Goal: Find contact information: Find contact information

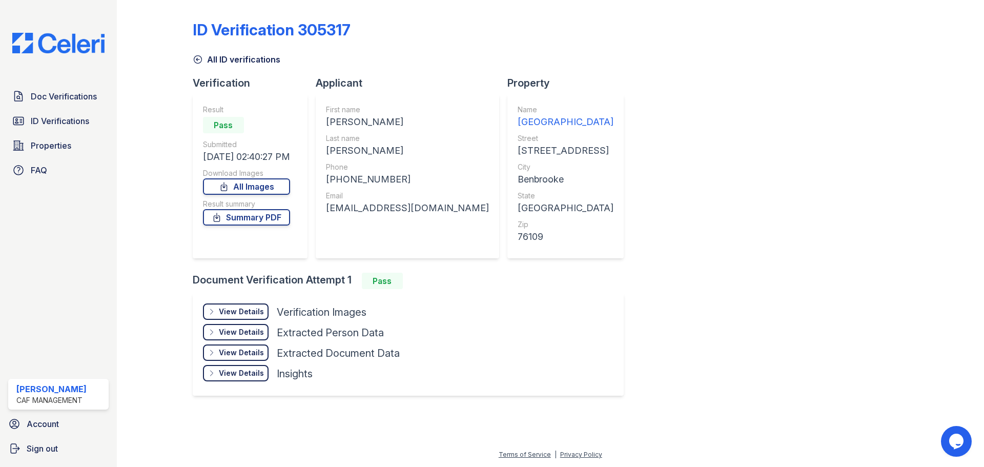
drag, startPoint x: 331, startPoint y: 120, endPoint x: 422, endPoint y: 121, distance: 91.8
click at [422, 121] on div "[PERSON_NAME]" at bounding box center [407, 122] width 163 height 14
copy div "[PERSON_NAME]"
drag, startPoint x: 407, startPoint y: 158, endPoint x: 292, endPoint y: 129, distance: 118.5
click at [398, 156] on div "First name [PERSON_NAME] Last name [PERSON_NAME] Phone [PHONE_NUMBER] Email [EM…" at bounding box center [407, 177] width 163 height 144
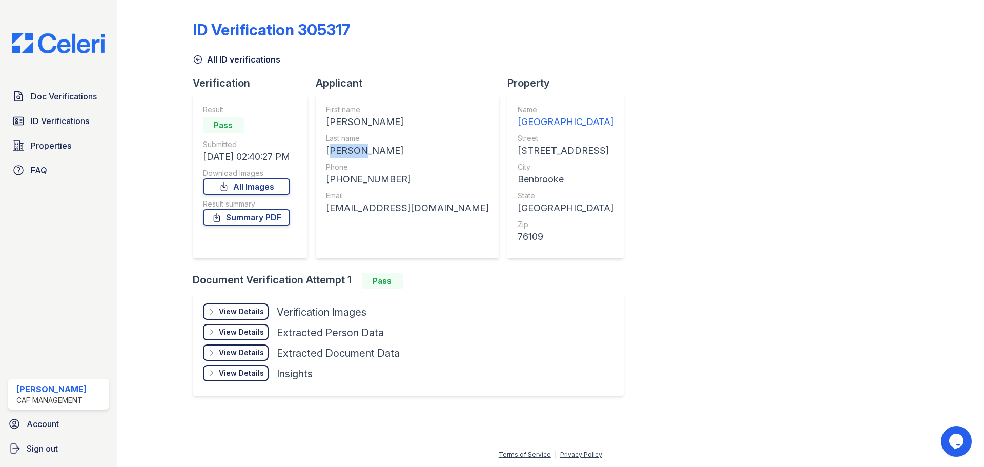
drag, startPoint x: 330, startPoint y: 147, endPoint x: 373, endPoint y: 148, distance: 43.1
click at [373, 148] on div "[PERSON_NAME]" at bounding box center [407, 151] width 163 height 14
copy div "[PERSON_NAME]"
click at [411, 181] on div "[PHONE_NUMBER]" at bounding box center [407, 179] width 163 height 14
drag, startPoint x: 341, startPoint y: 178, endPoint x: 398, endPoint y: 179, distance: 56.9
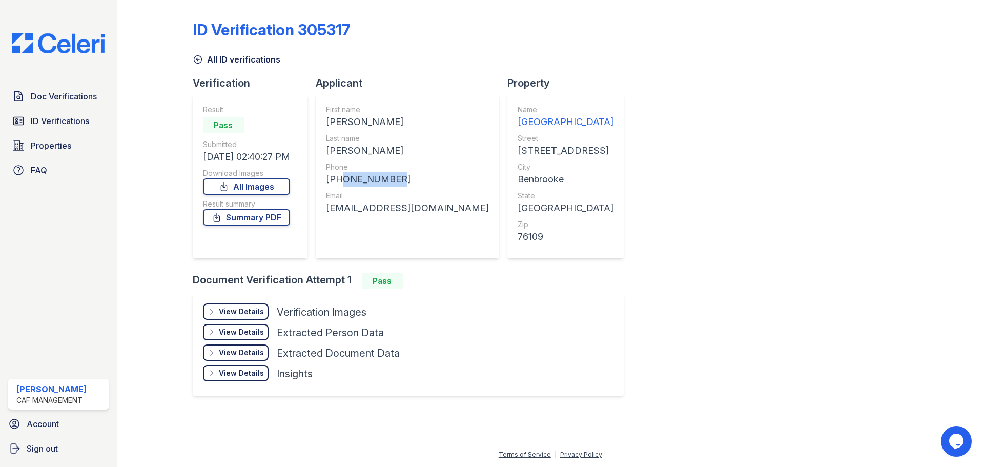
click at [398, 179] on div "[PHONE_NUMBER]" at bounding box center [407, 179] width 163 height 14
copy div "8135231824"
drag, startPoint x: 411, startPoint y: 247, endPoint x: 326, endPoint y: 219, distance: 90.1
click at [411, 247] on div "First name [PERSON_NAME] Last name [PERSON_NAME] Phone [PHONE_NUMBER] Email [EM…" at bounding box center [407, 177] width 163 height 144
drag, startPoint x: 333, startPoint y: 205, endPoint x: 331, endPoint y: 232, distance: 27.7
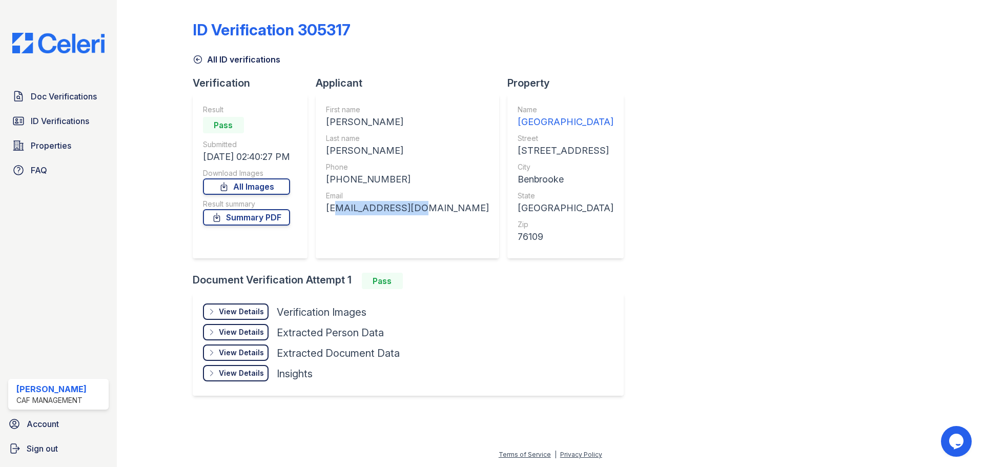
click at [414, 203] on div "[EMAIL_ADDRESS][DOMAIN_NAME]" at bounding box center [407, 208] width 163 height 14
click at [346, 235] on div "First name [PERSON_NAME] Last name [PERSON_NAME] Phone [PHONE_NUMBER] Email [EM…" at bounding box center [407, 177] width 163 height 144
drag, startPoint x: 331, startPoint y: 207, endPoint x: 444, endPoint y: 210, distance: 113.3
click at [444, 210] on div "[EMAIL_ADDRESS][DOMAIN_NAME]" at bounding box center [407, 208] width 163 height 14
copy div "[EMAIL_ADDRESS][DOMAIN_NAME]"
